Goal: Find specific page/section: Find specific page/section

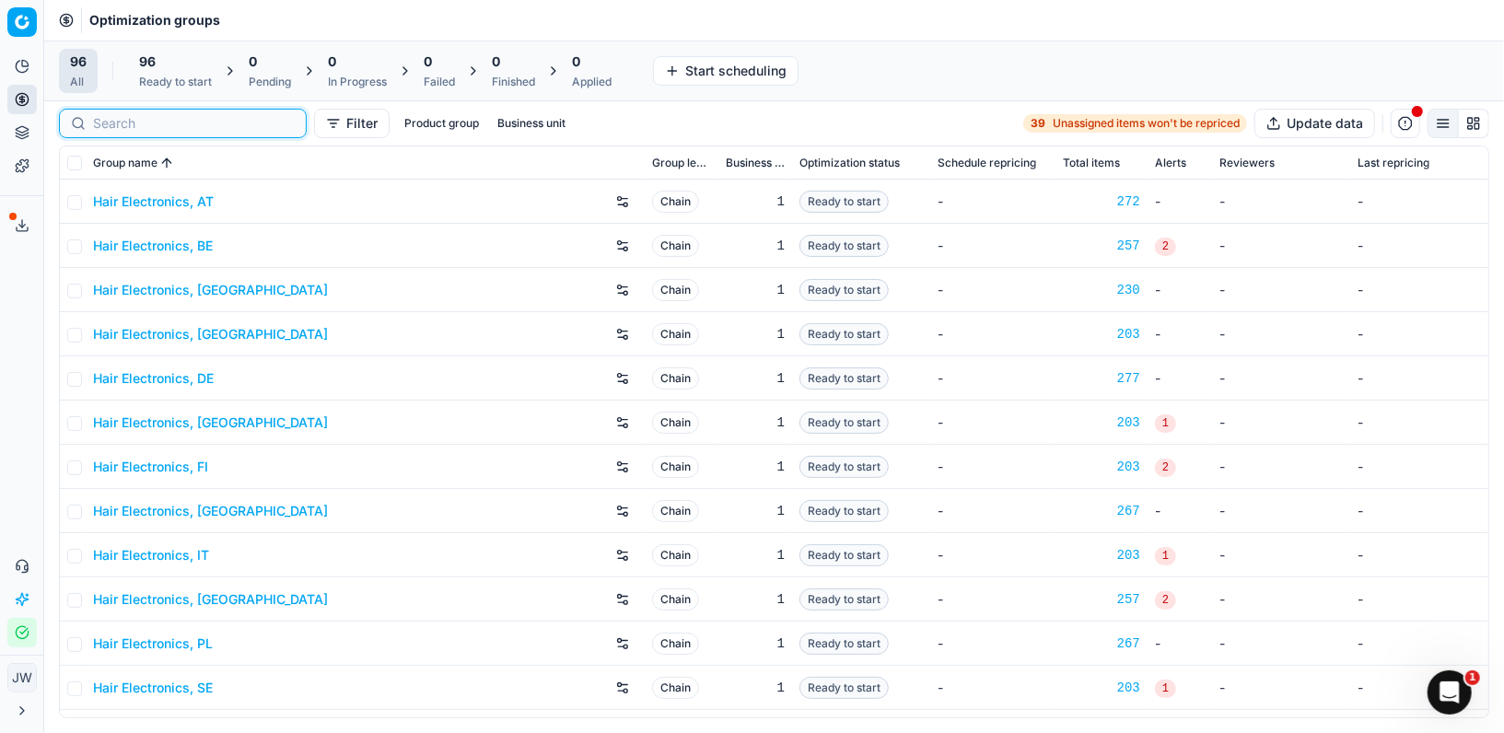
click at [111, 123] on input at bounding box center [194, 123] width 202 height 18
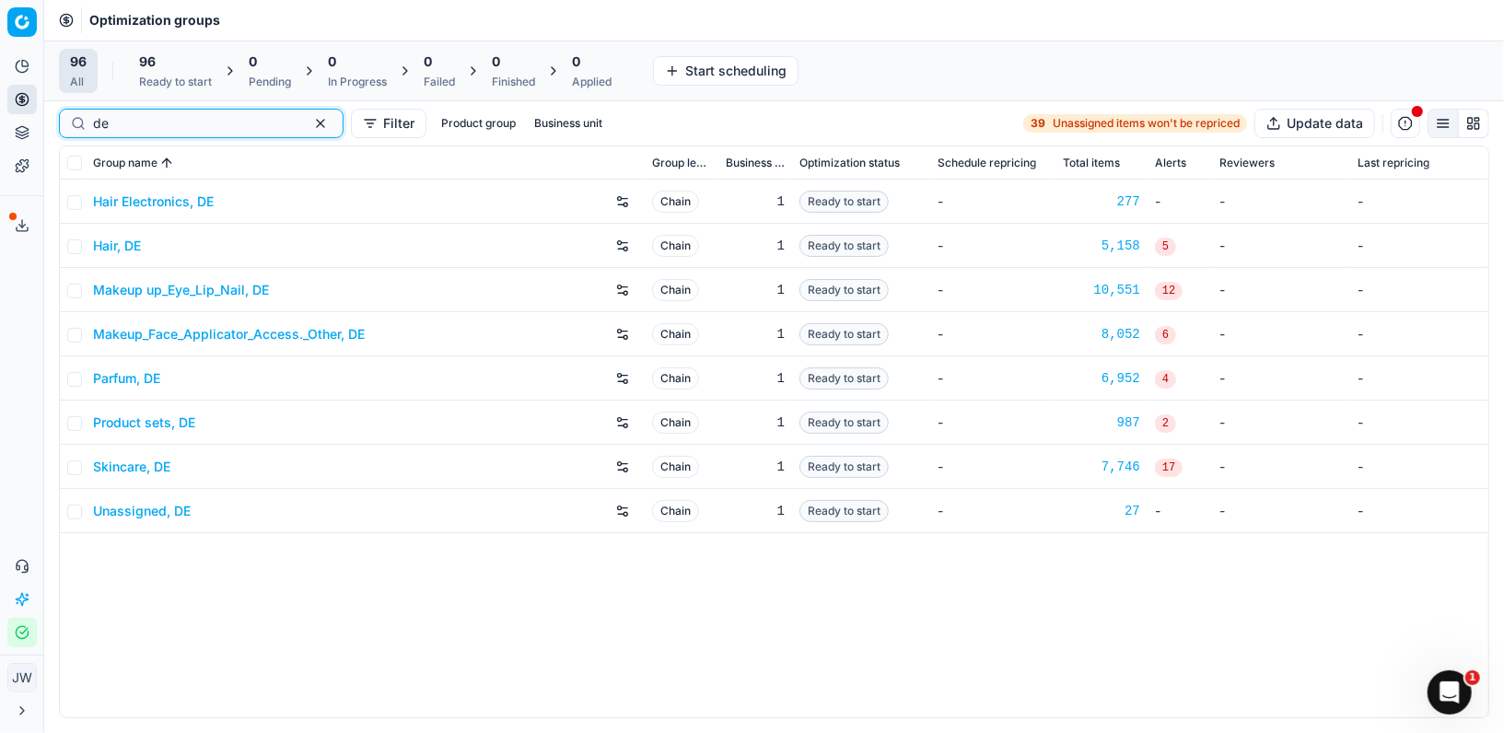
type input "de"
click at [158, 289] on link "Makeup up_Eye_Lip_Nail, DE" at bounding box center [181, 290] width 176 height 18
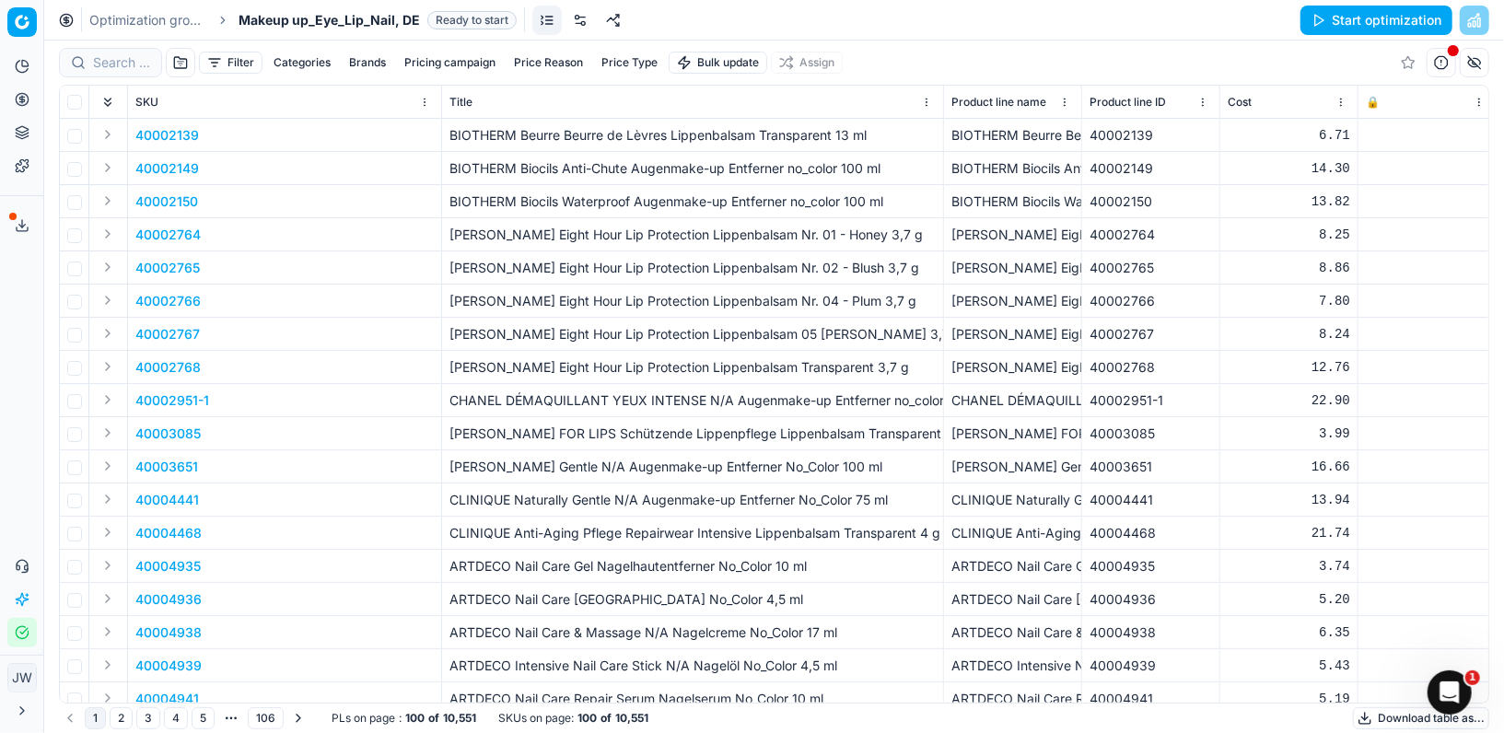
click at [574, 23] on link at bounding box center [580, 20] width 29 height 29
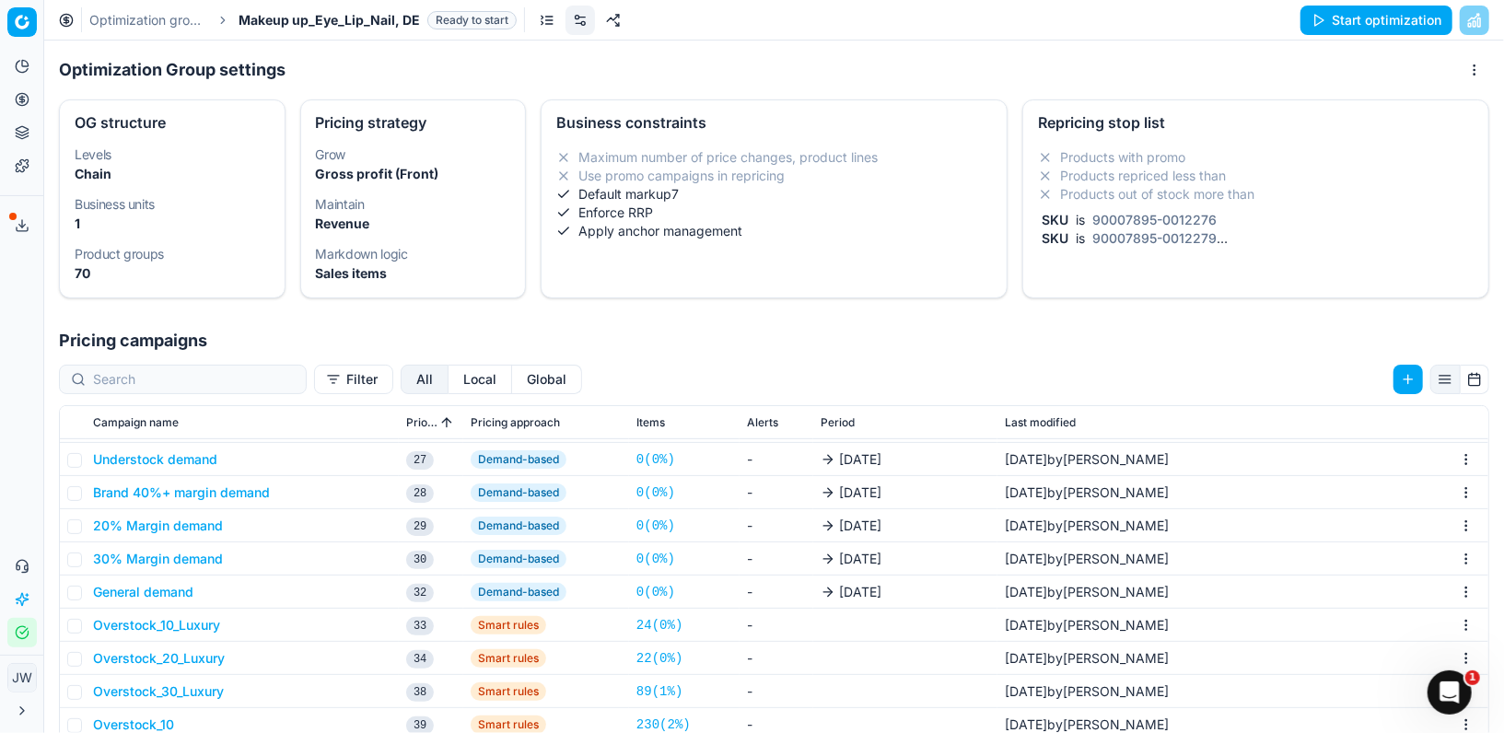
click at [449, 384] on button "Local" at bounding box center [481, 379] width 64 height 29
